Goal: Browse casually

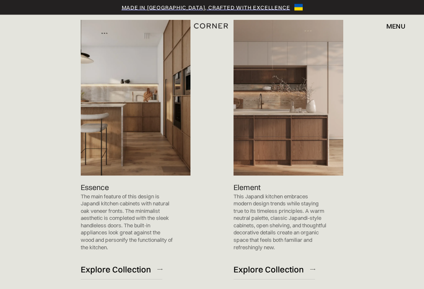
scroll to position [867, 0]
click at [250, 265] on div "Explore Collection" at bounding box center [269, 270] width 70 height 11
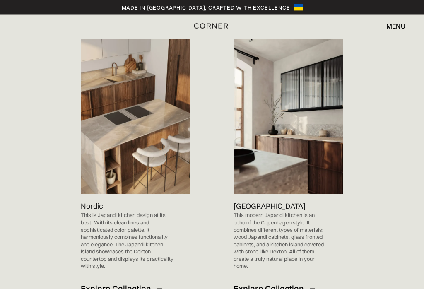
scroll to position [536, 0]
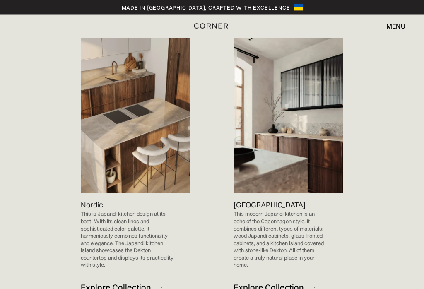
click at [99, 282] on div "Explore Collection" at bounding box center [116, 287] width 70 height 11
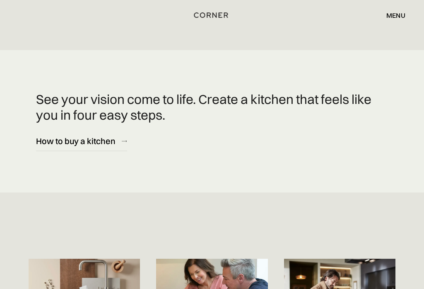
scroll to position [3221, 0]
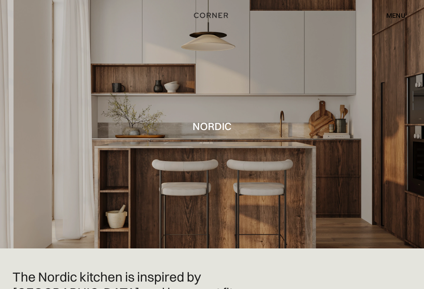
click at [210, 15] on img "home" at bounding box center [211, 15] width 34 height 11
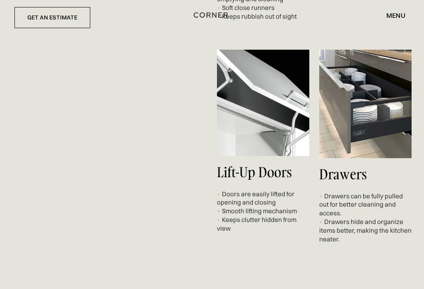
scroll to position [2739, 0]
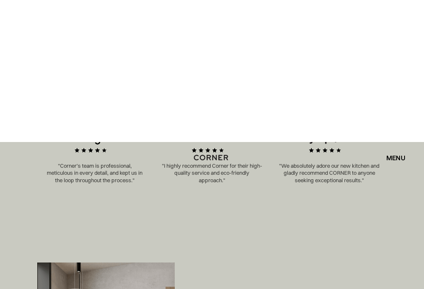
scroll to position [242, 0]
